Goal: Information Seeking & Learning: Learn about a topic

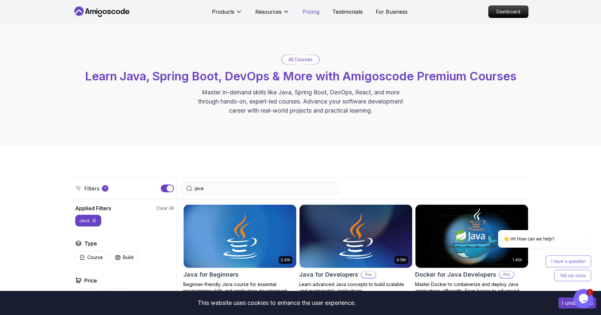
click at [305, 11] on p "Pricing" at bounding box center [310, 12] width 17 height 8
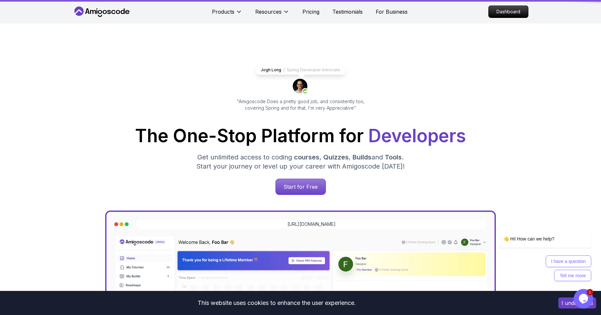
scroll to position [1432, 0]
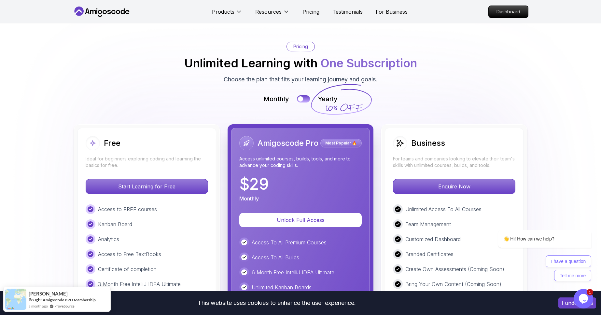
click at [412, 93] on img at bounding box center [300, 235] width 601 height 470
click at [49, 174] on img at bounding box center [300, 235] width 601 height 470
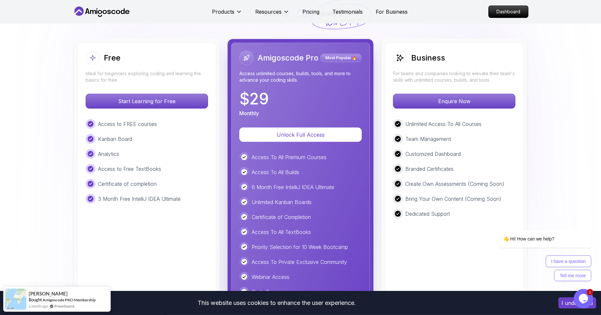
scroll to position [1506, 0]
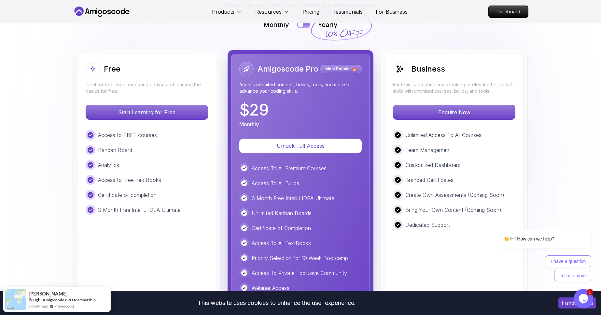
click at [122, 137] on p "Access to FREE courses" at bounding box center [127, 135] width 59 height 8
drag, startPoint x: 122, startPoint y: 137, endPoint x: 136, endPoint y: 215, distance: 79.3
click at [136, 215] on div "Free Ideal for beginners exploring coding and learning the basics for free. Sta…" at bounding box center [146, 207] width 139 height 307
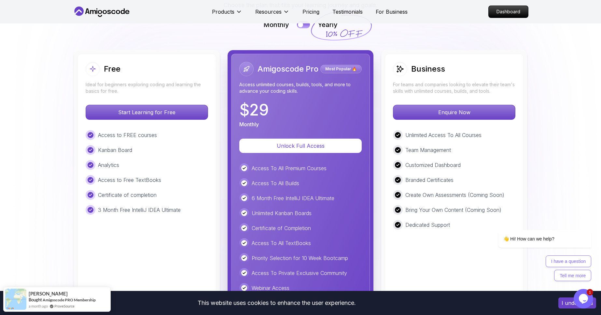
click at [145, 210] on p "3 Month Free IntelliJ IDEA Ultimate" at bounding box center [139, 210] width 83 height 8
drag, startPoint x: 145, startPoint y: 210, endPoint x: 168, endPoint y: 131, distance: 82.0
click at [168, 131] on div "Access to FREE courses Kanban Board Analytics Access to Free TextBooks Certific…" at bounding box center [147, 172] width 122 height 85
click at [168, 131] on div "Access to FREE courses" at bounding box center [147, 135] width 122 height 10
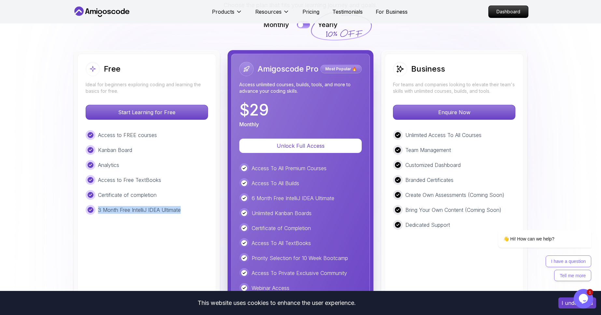
drag, startPoint x: 168, startPoint y: 131, endPoint x: 183, endPoint y: 213, distance: 83.7
click at [181, 209] on div "Access to FREE courses Kanban Board Analytics Access to Free TextBooks Certific…" at bounding box center [147, 172] width 122 height 85
click at [184, 214] on div "3 Month Free IntelliJ IDEA Ultimate" at bounding box center [147, 210] width 122 height 10
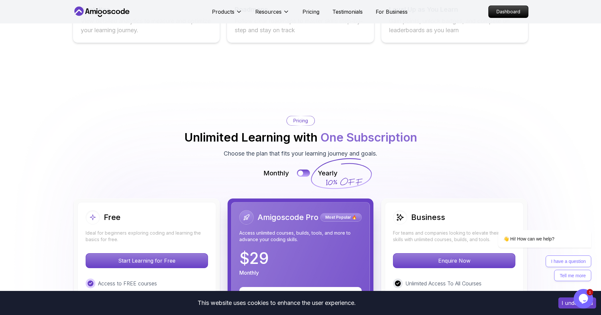
scroll to position [1325, 0]
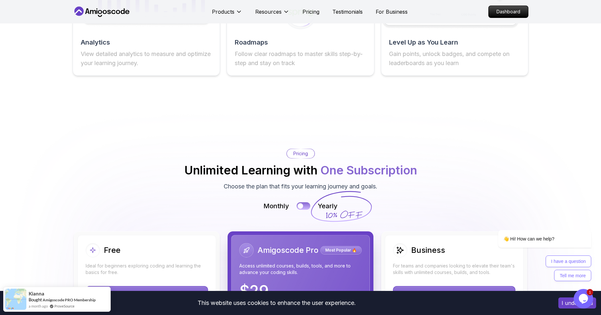
click at [300, 203] on div at bounding box center [301, 206] width 6 height 6
click at [303, 202] on button at bounding box center [304, 205] width 14 height 7
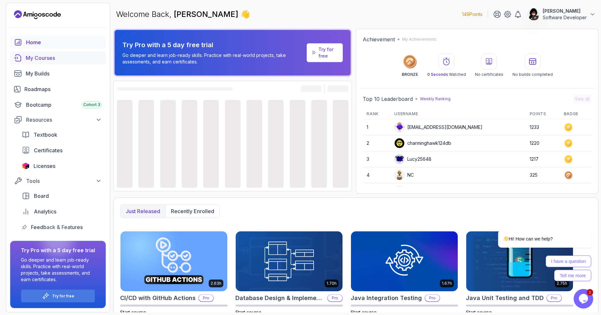
click at [42, 58] on div "My Courses" at bounding box center [64, 58] width 76 height 8
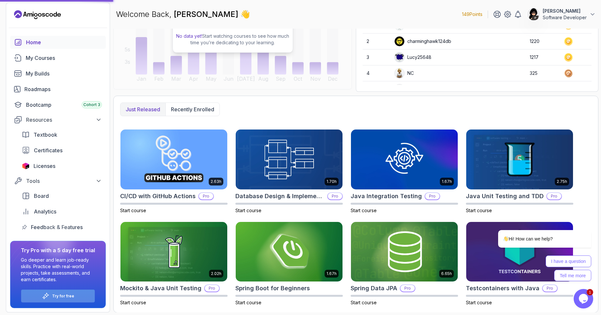
scroll to position [102, 0]
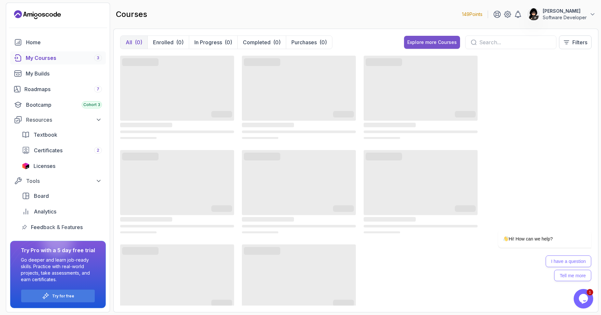
click at [444, 45] on div "Explore more Courses" at bounding box center [431, 42] width 49 height 7
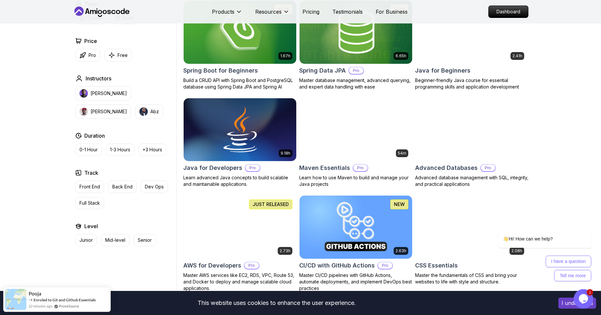
scroll to position [297, 0]
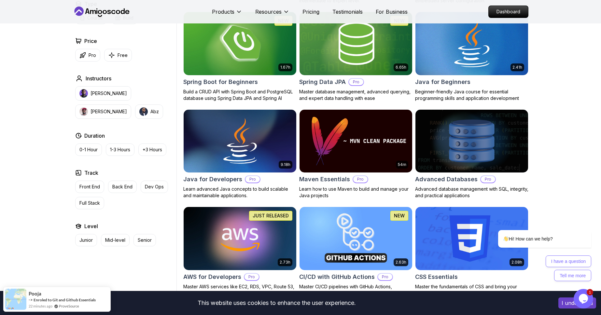
click at [485, 58] on img at bounding box center [472, 43] width 118 height 66
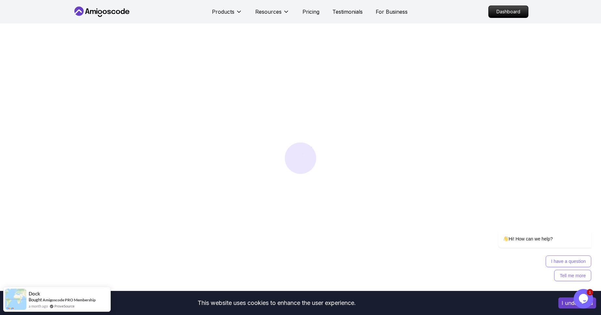
scroll to position [37, 0]
click at [582, 301] on icon "$i18n('chat', 'chat_widget')" at bounding box center [583, 299] width 9 height 10
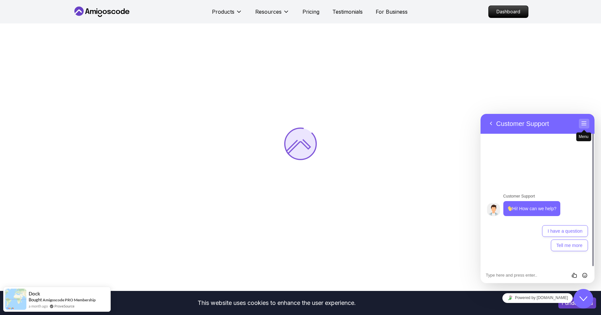
click at [585, 128] on span "Menu" at bounding box center [584, 129] width 5 height 5
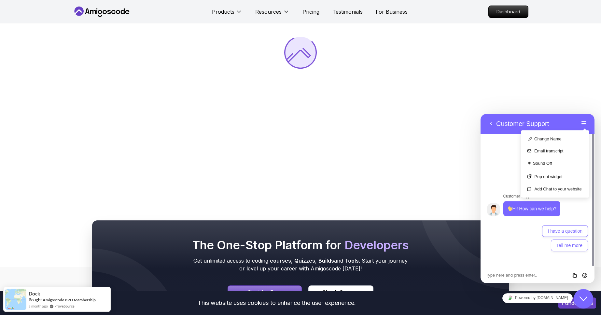
scroll to position [148, 0]
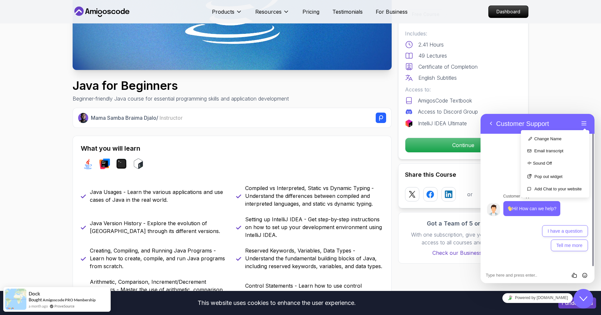
click at [549, 123] on p "Customer Support" at bounding box center [522, 124] width 53 height 8
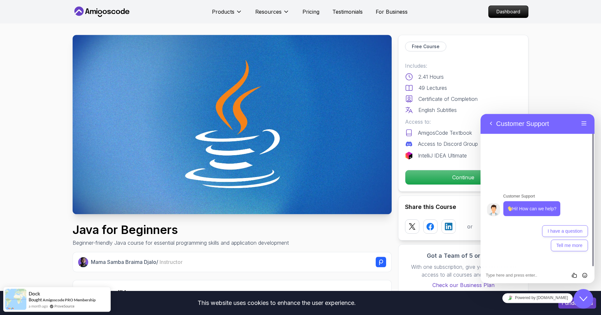
scroll to position [0, 0]
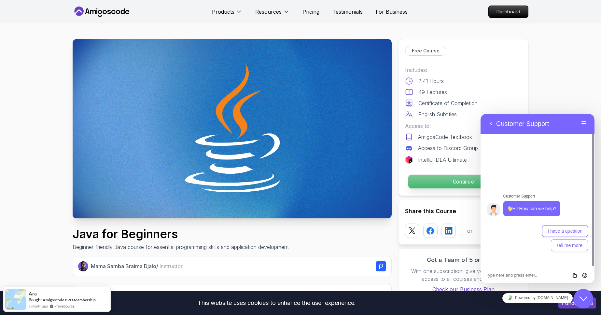
click at [451, 181] on p "Continue" at bounding box center [463, 182] width 110 height 14
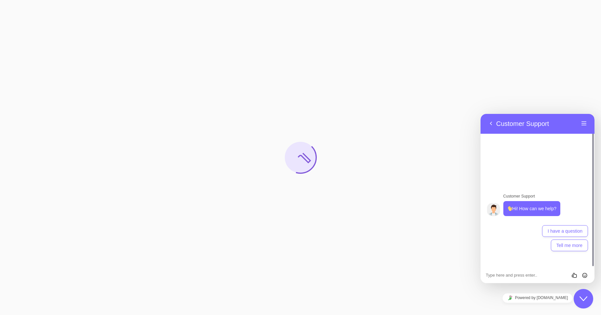
click at [562, 122] on div "Back Customer Support" at bounding box center [532, 124] width 93 height 10
click at [581, 123] on button "Menu" at bounding box center [584, 124] width 10 height 10
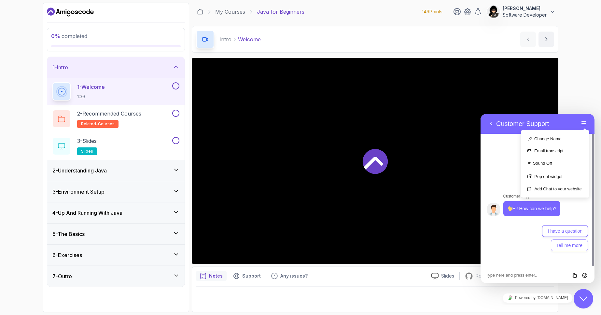
click at [536, 124] on p "Customer Support" at bounding box center [522, 124] width 53 height 8
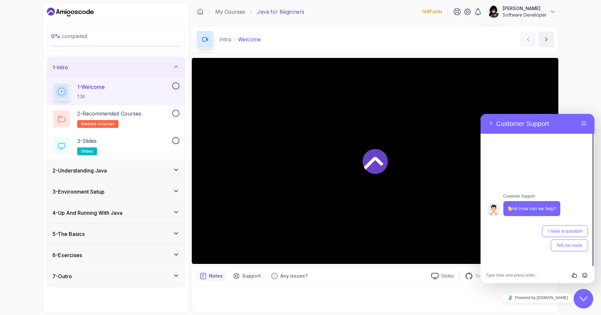
click at [593, 62] on div "0 % completed 1 - Intro 1 - Welcome 1:36 2 - Recommended Courses related-course…" at bounding box center [300, 157] width 601 height 315
click at [585, 303] on button "Close Chat This icon closes the chat window." at bounding box center [584, 299] width 20 height 20
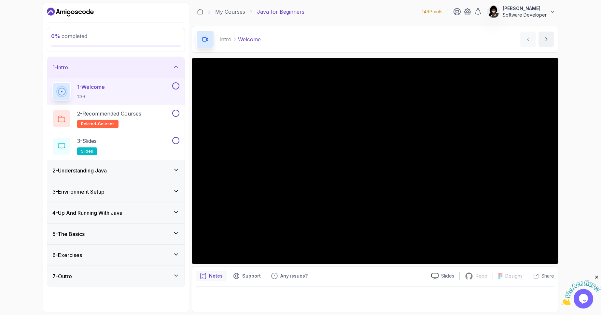
drag, startPoint x: 31, startPoint y: 195, endPoint x: 33, endPoint y: 190, distance: 5.6
click at [31, 195] on div "0 % completed 1 - Intro 1 - Welcome 1:36 2 - Recommended Courses related-course…" at bounding box center [300, 157] width 601 height 315
click at [24, 119] on div "0 % completed 1 - Intro 1 - Welcome 1:36 2 - Recommended Courses related-course…" at bounding box center [300, 157] width 601 height 315
click at [175, 255] on icon at bounding box center [176, 254] width 7 height 7
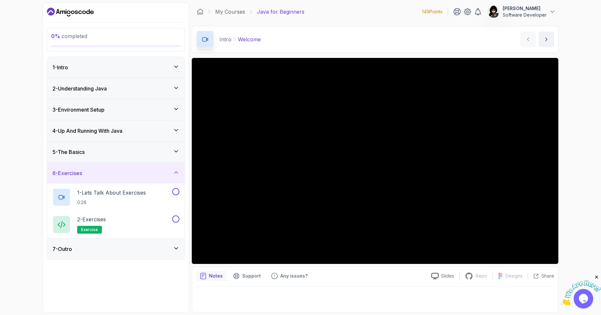
click at [172, 250] on div "7 - Outro" at bounding box center [115, 249] width 127 height 8
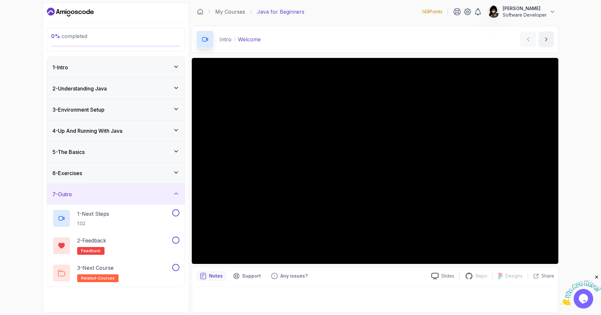
click at [177, 194] on icon at bounding box center [176, 193] width 7 height 7
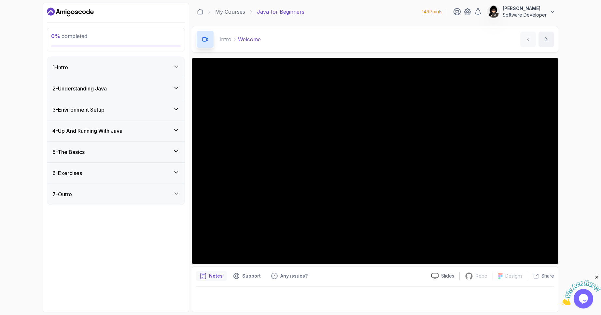
click at [175, 150] on icon at bounding box center [176, 151] width 7 height 7
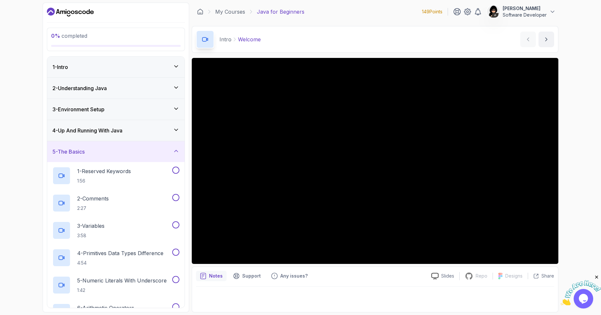
click at [173, 110] on icon at bounding box center [176, 108] width 7 height 7
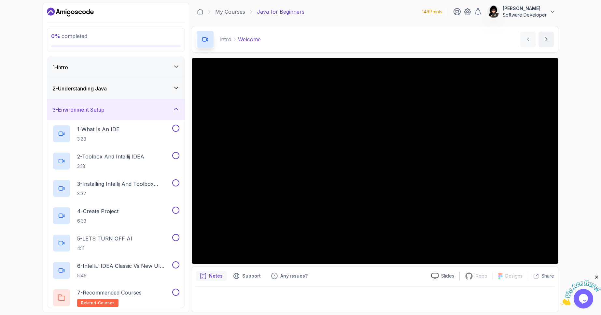
click at [175, 66] on icon at bounding box center [176, 66] width 7 height 7
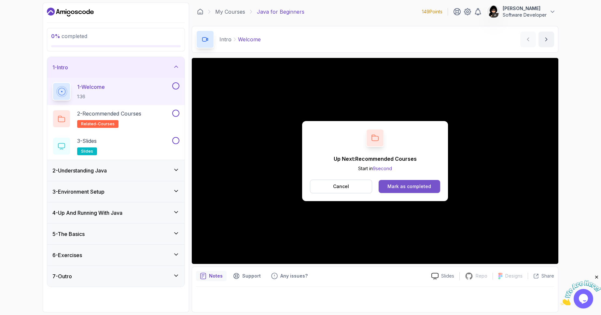
click at [412, 188] on div "Mark as completed" at bounding box center [409, 186] width 44 height 7
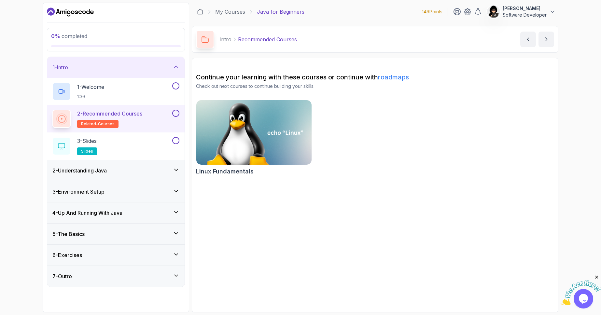
click at [151, 116] on div "2 - Recommended Courses related-courses" at bounding box center [111, 119] width 119 height 18
click at [126, 115] on p "2 - Recommended Courses" at bounding box center [109, 114] width 65 height 8
click at [164, 90] on div "1 - Welcome 1:36" at bounding box center [111, 91] width 119 height 18
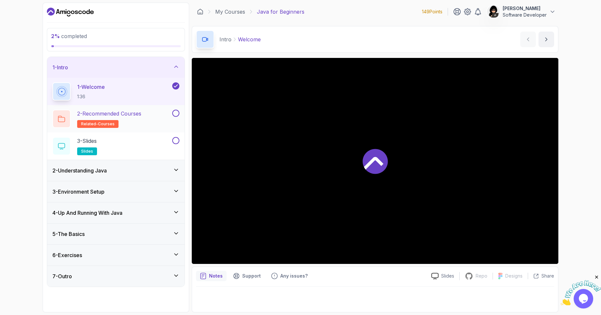
click at [156, 119] on div "2 - Recommended Courses related-courses" at bounding box center [111, 119] width 119 height 18
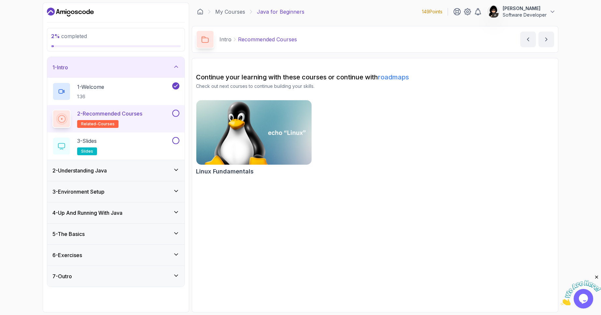
click at [259, 138] on img at bounding box center [253, 133] width 121 height 68
click at [113, 146] on div "3 - Slides slides" at bounding box center [111, 146] width 119 height 18
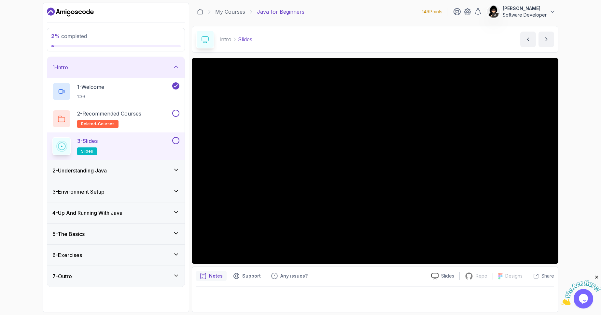
click at [145, 145] on div "3 - Slides slides" at bounding box center [111, 146] width 119 height 18
click at [167, 120] on div "2 - Recommended Courses related-courses" at bounding box center [111, 119] width 119 height 18
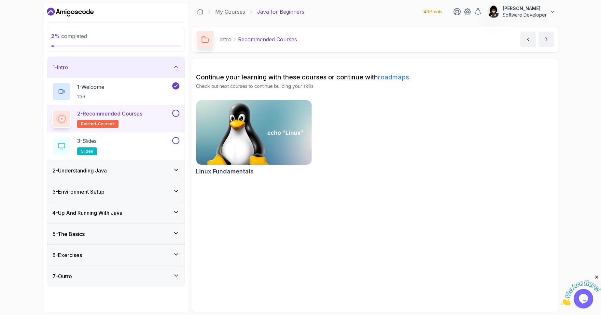
click at [174, 116] on button at bounding box center [175, 113] width 7 height 7
click at [151, 139] on div "3 - Slides slides" at bounding box center [111, 146] width 119 height 18
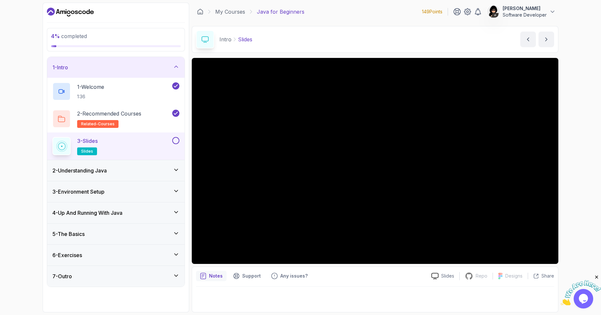
click at [107, 171] on h3 "2 - Understanding Java" at bounding box center [79, 171] width 54 height 8
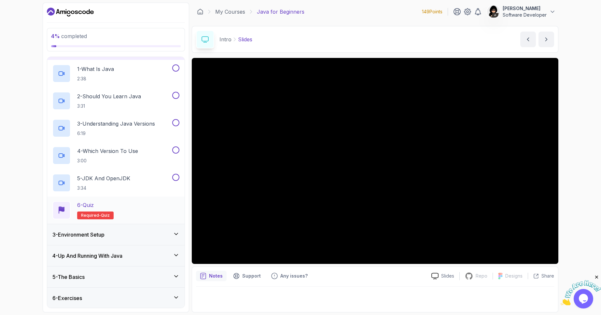
scroll to position [61, 0]
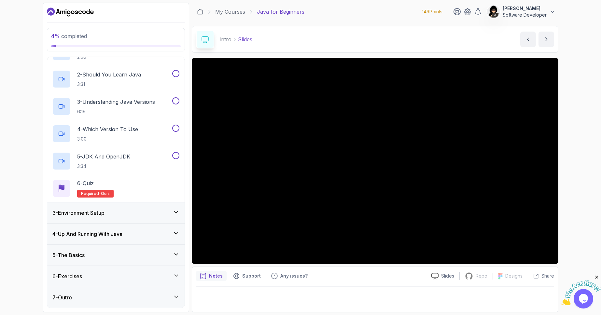
click at [139, 216] on div "3 - Environment Setup" at bounding box center [115, 213] width 127 height 8
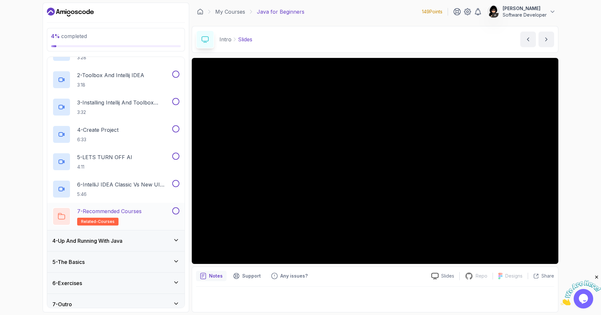
scroll to position [88, 0]
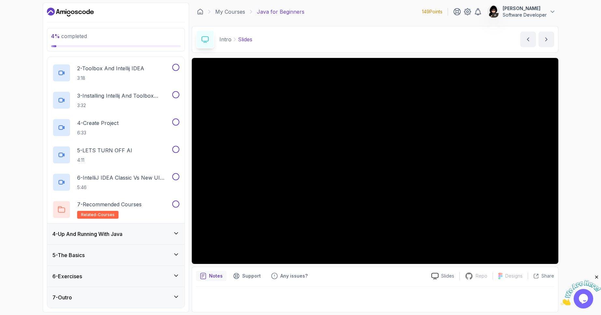
click at [131, 231] on div "4 - Up And Running With Java" at bounding box center [115, 234] width 127 height 8
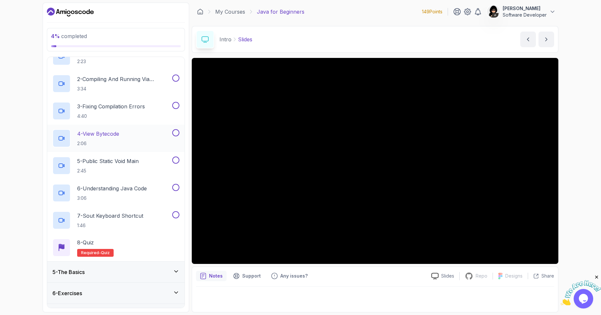
scroll to position [116, 0]
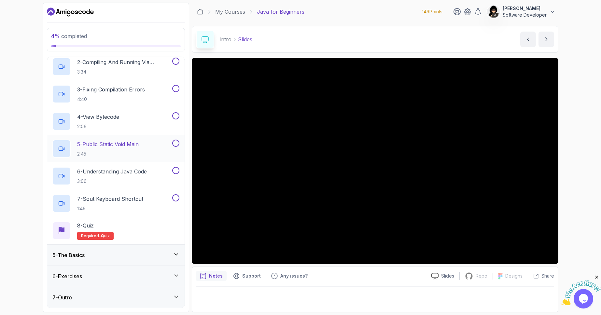
click at [122, 255] on div "5 - The Basics" at bounding box center [115, 255] width 127 height 8
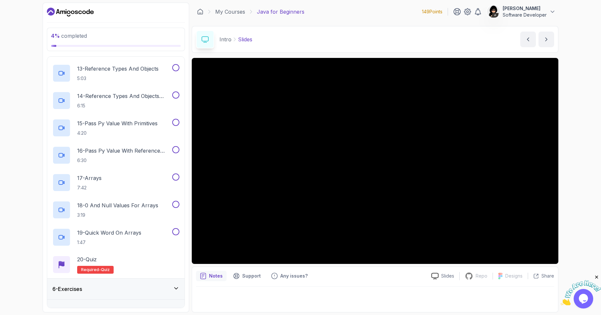
scroll to position [443, 0]
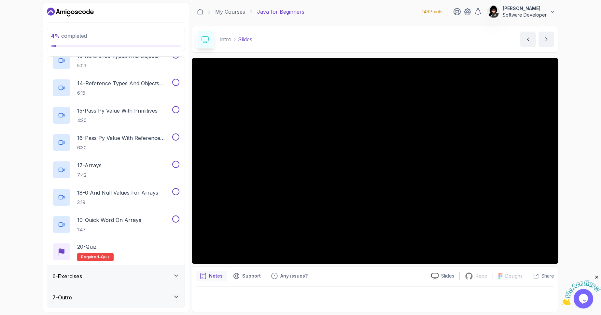
click at [172, 276] on div "6 - Exercises" at bounding box center [115, 277] width 127 height 8
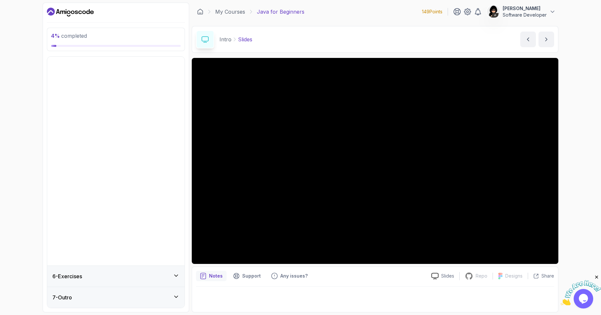
scroll to position [0, 0]
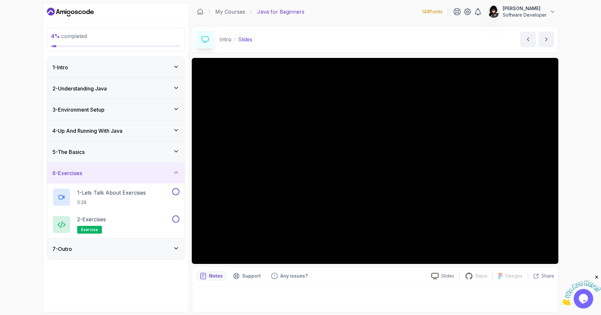
click at [172, 256] on div "7 - Outro" at bounding box center [115, 249] width 137 height 21
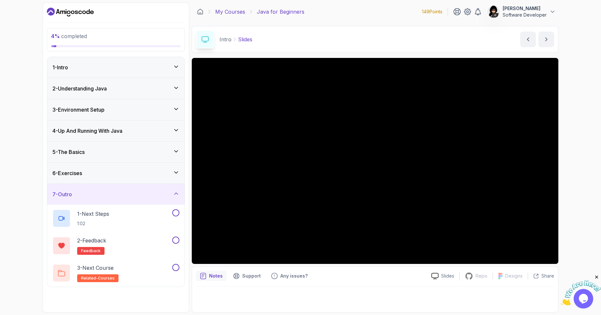
click at [218, 13] on link "My Courses" at bounding box center [230, 12] width 30 height 8
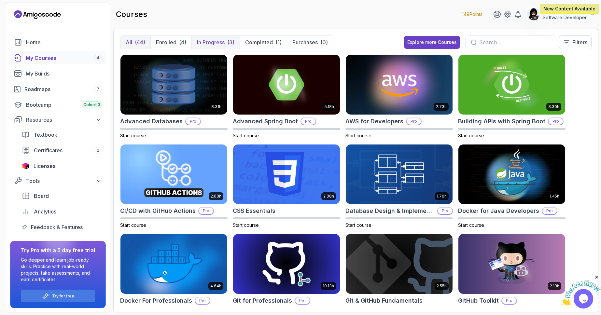
click at [205, 43] on p "In Progress" at bounding box center [211, 42] width 28 height 8
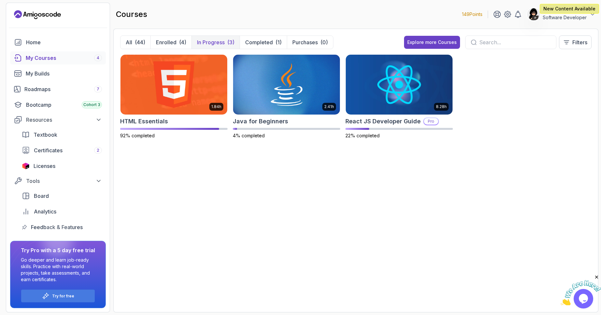
click at [295, 235] on div "1.84h New Content Available HTML Essentials 92% completed 2.41h Java for Beginn…" at bounding box center [355, 179] width 471 height 251
click at [533, 103] on div "1.84h New Content Available HTML Essentials 92% completed 2.41h Java for Beginn…" at bounding box center [355, 100] width 471 height 92
click at [505, 87] on div "1.84h New Content Available HTML Essentials 92% completed 2.41h Java for Beginn…" at bounding box center [355, 100] width 471 height 92
click at [558, 114] on div "1.84h New Content Available HTML Essentials 92% completed 2.41h Java for Beginn…" at bounding box center [355, 100] width 471 height 92
click at [426, 229] on div "1.84h New Content Available HTML Essentials 92% completed 2.41h Java for Beginn…" at bounding box center [355, 179] width 471 height 251
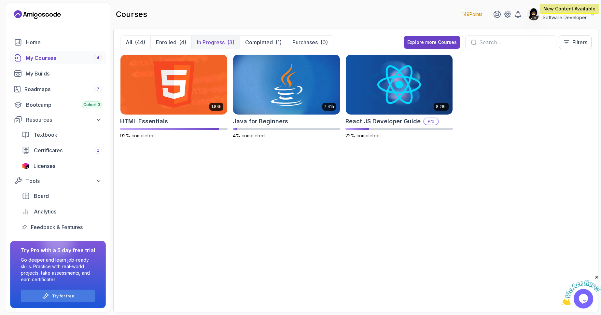
click at [201, 232] on div "1.84h New Content Available HTML Essentials 92% completed 2.41h Java for Beginn…" at bounding box center [355, 179] width 471 height 251
click at [319, 113] on img at bounding box center [287, 84] width 112 height 63
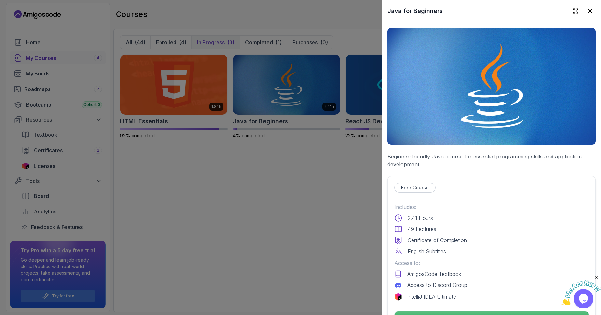
click at [298, 210] on div at bounding box center [300, 157] width 601 height 315
